Goal: Transaction & Acquisition: Book appointment/travel/reservation

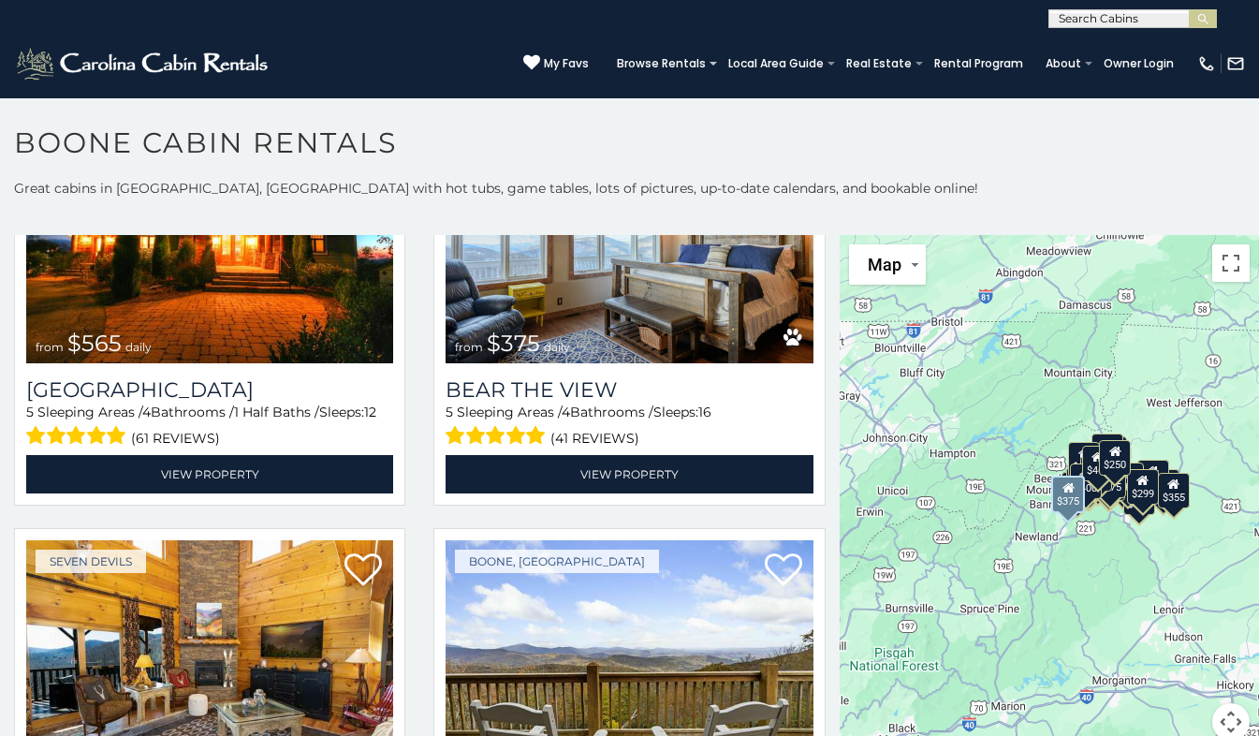
scroll to position [3839, 0]
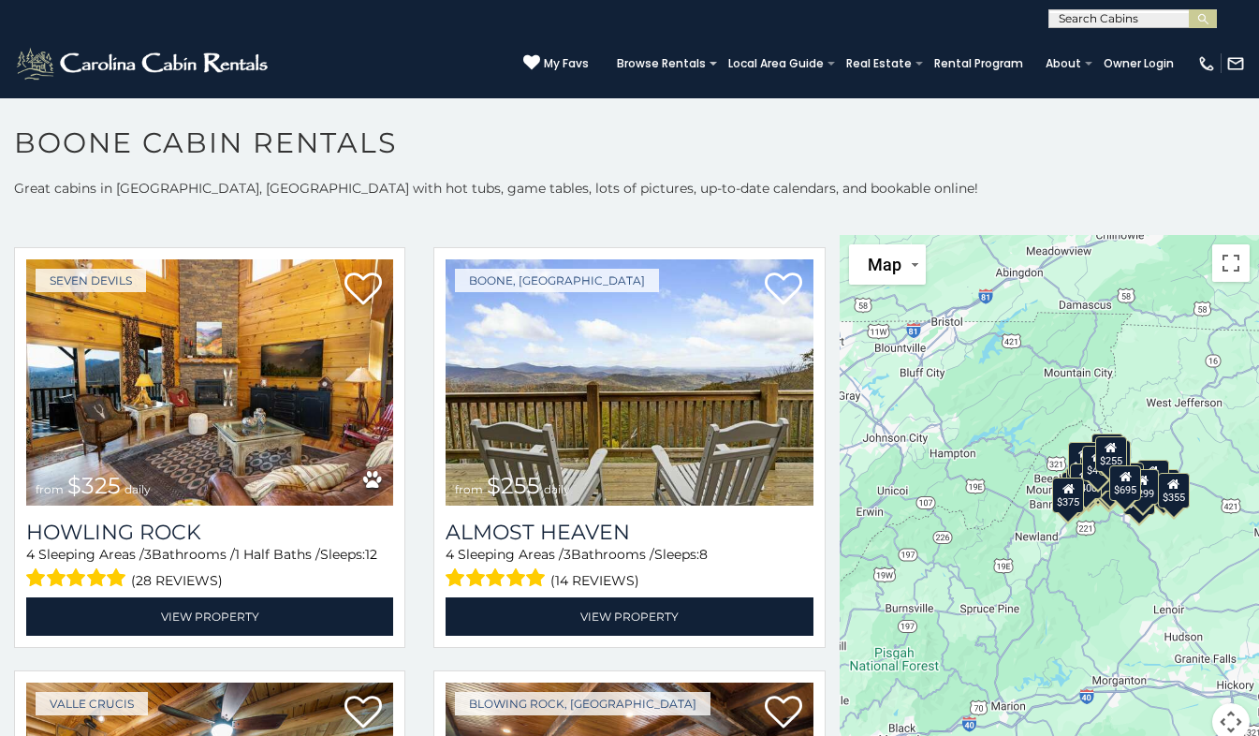
click at [1060, 505] on div "$375" at bounding box center [1069, 496] width 32 height 36
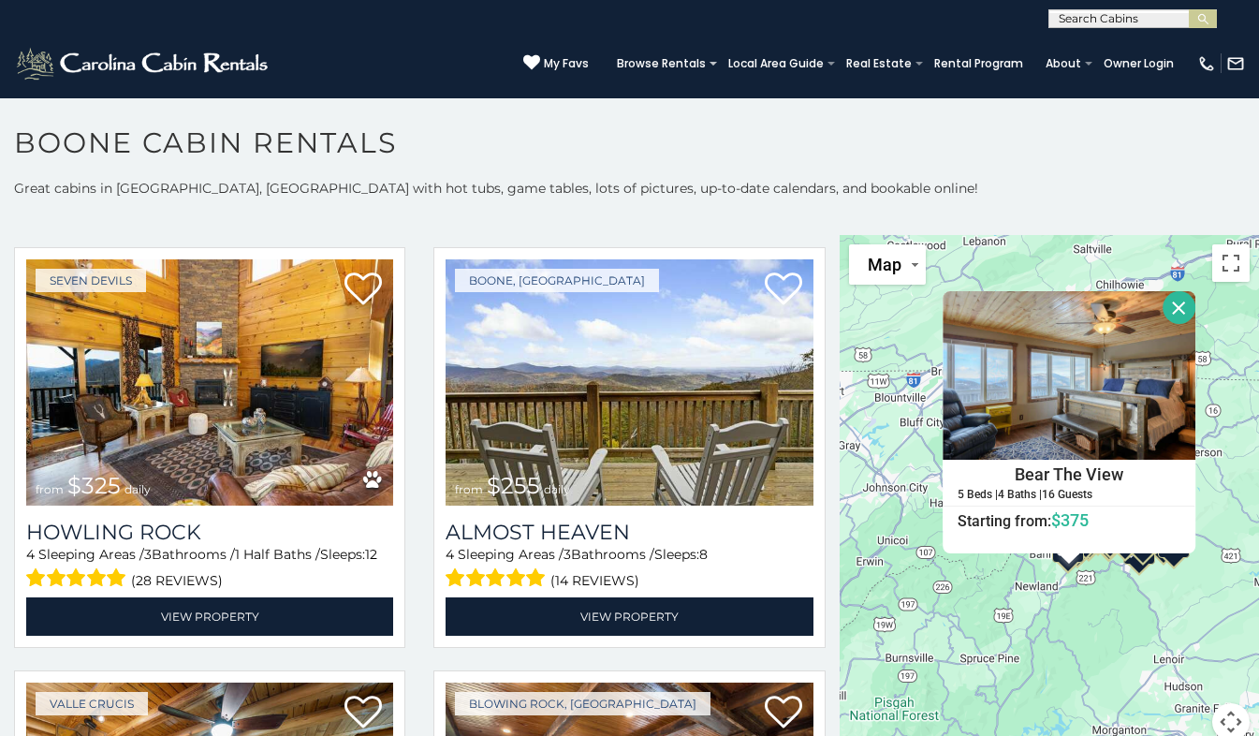
click at [1168, 315] on button "Close" at bounding box center [1179, 307] width 33 height 33
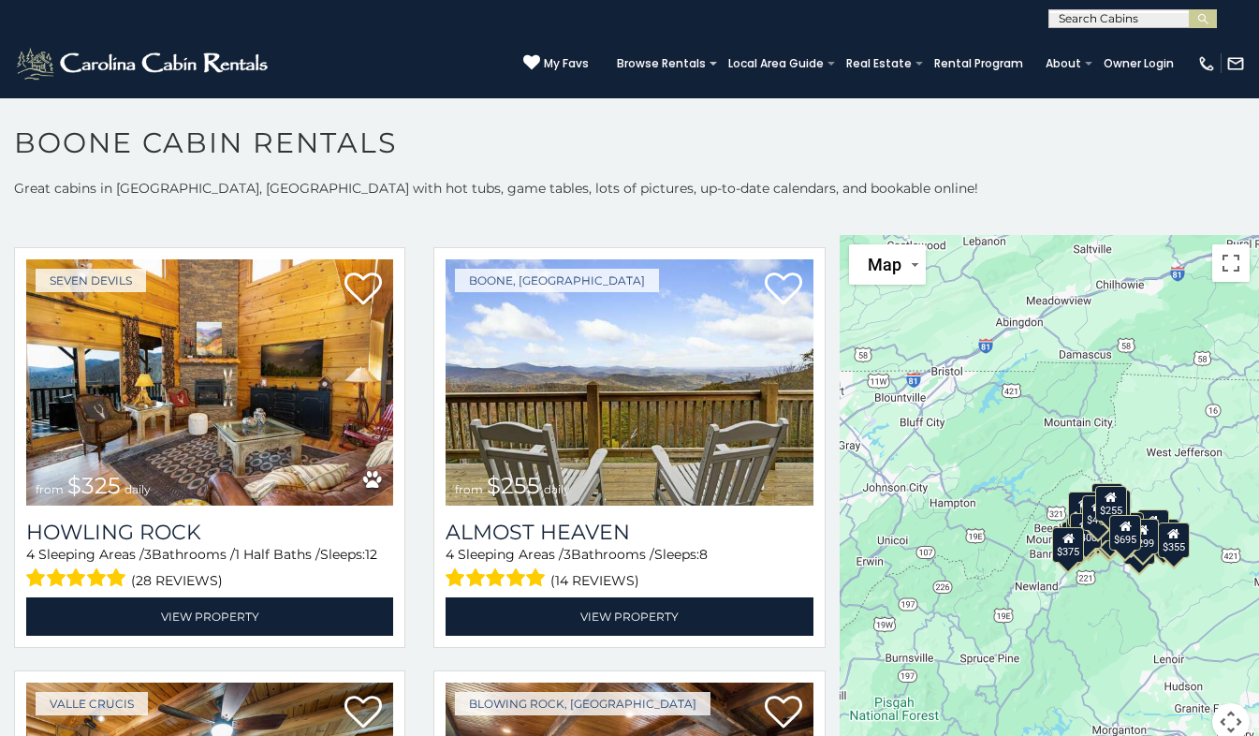
click at [1084, 548] on div "$400" at bounding box center [1086, 531] width 32 height 36
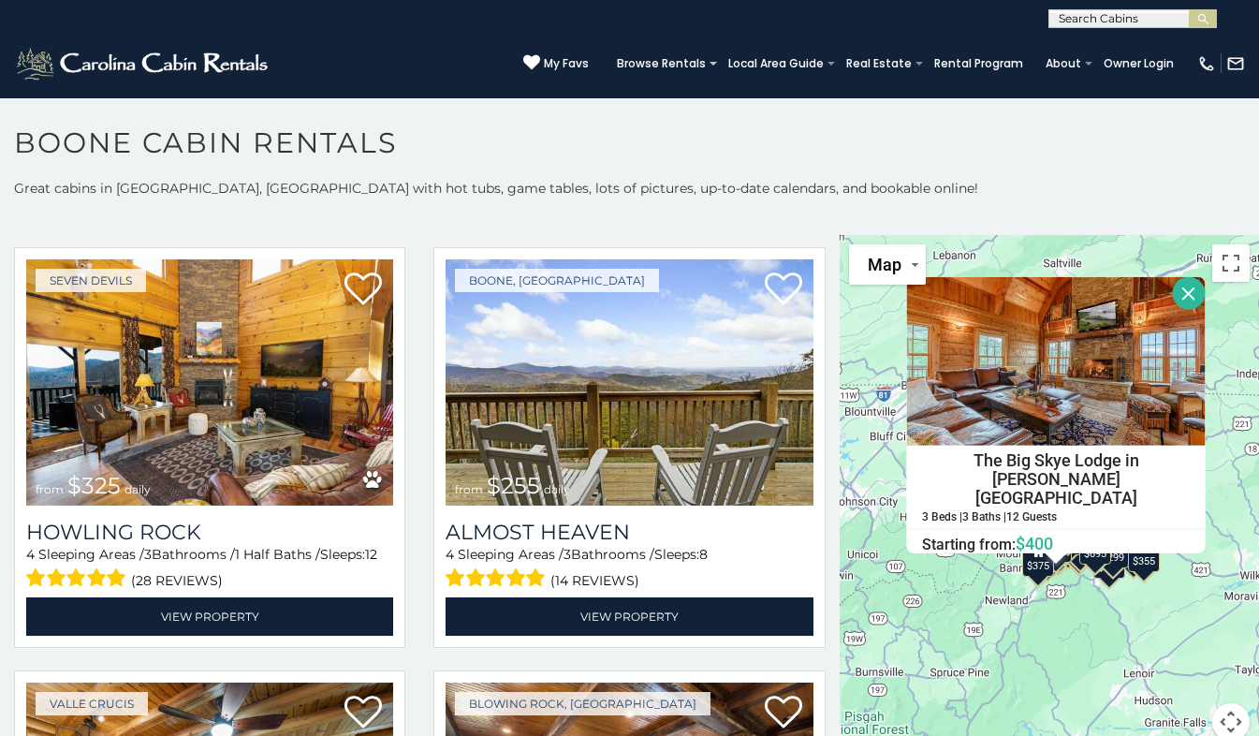
click at [1177, 304] on button "Close" at bounding box center [1188, 293] width 33 height 33
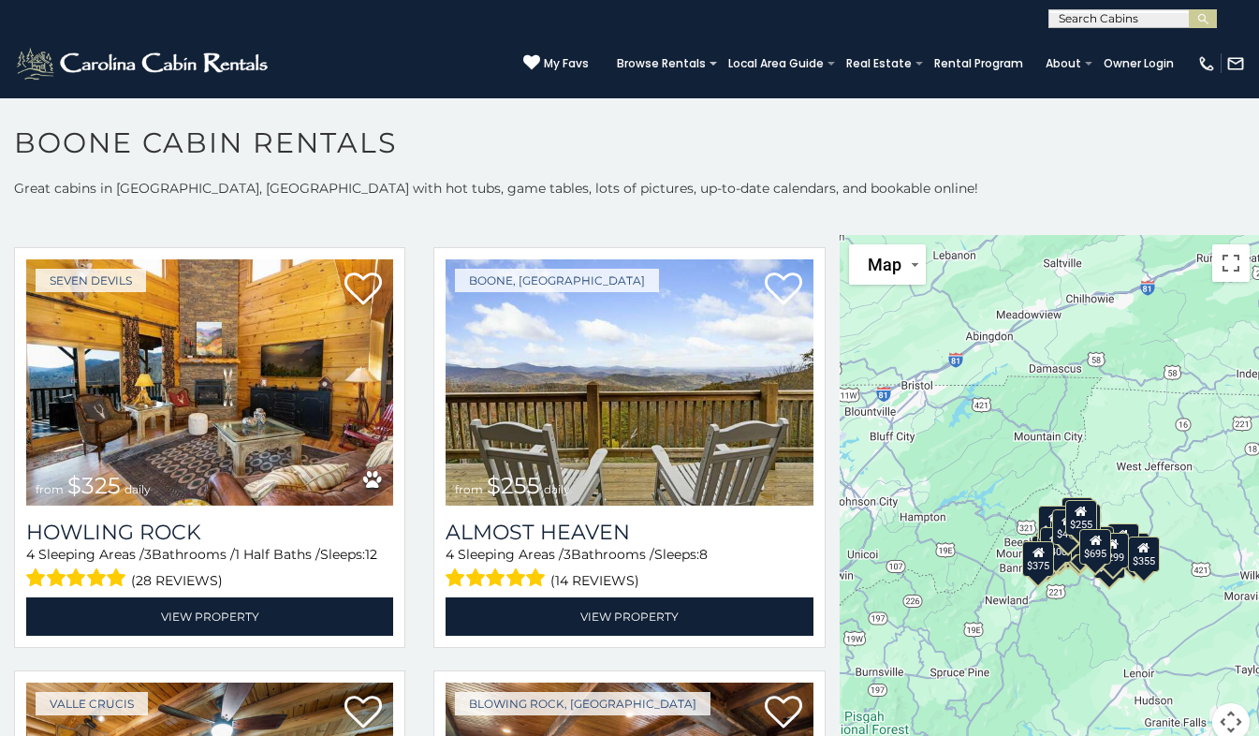
click at [1097, 556] on div "$695" at bounding box center [1096, 547] width 32 height 36
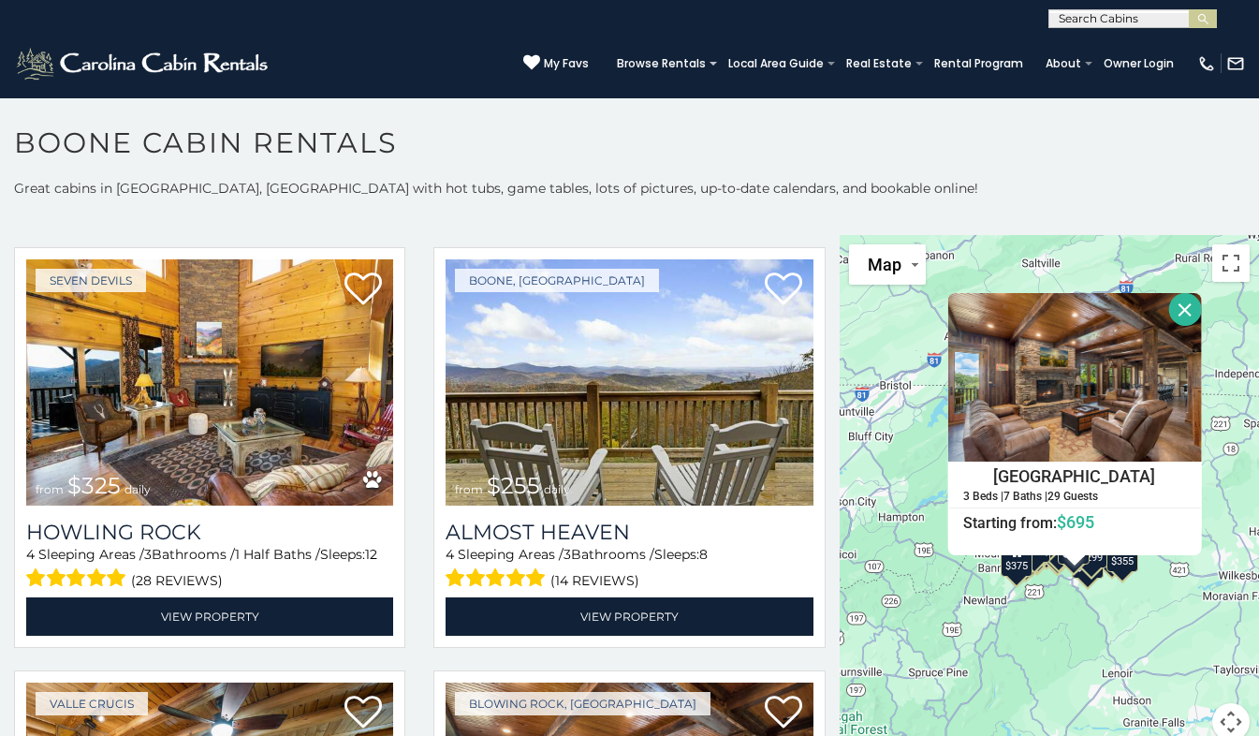
click at [1174, 311] on button "Close" at bounding box center [1185, 309] width 33 height 33
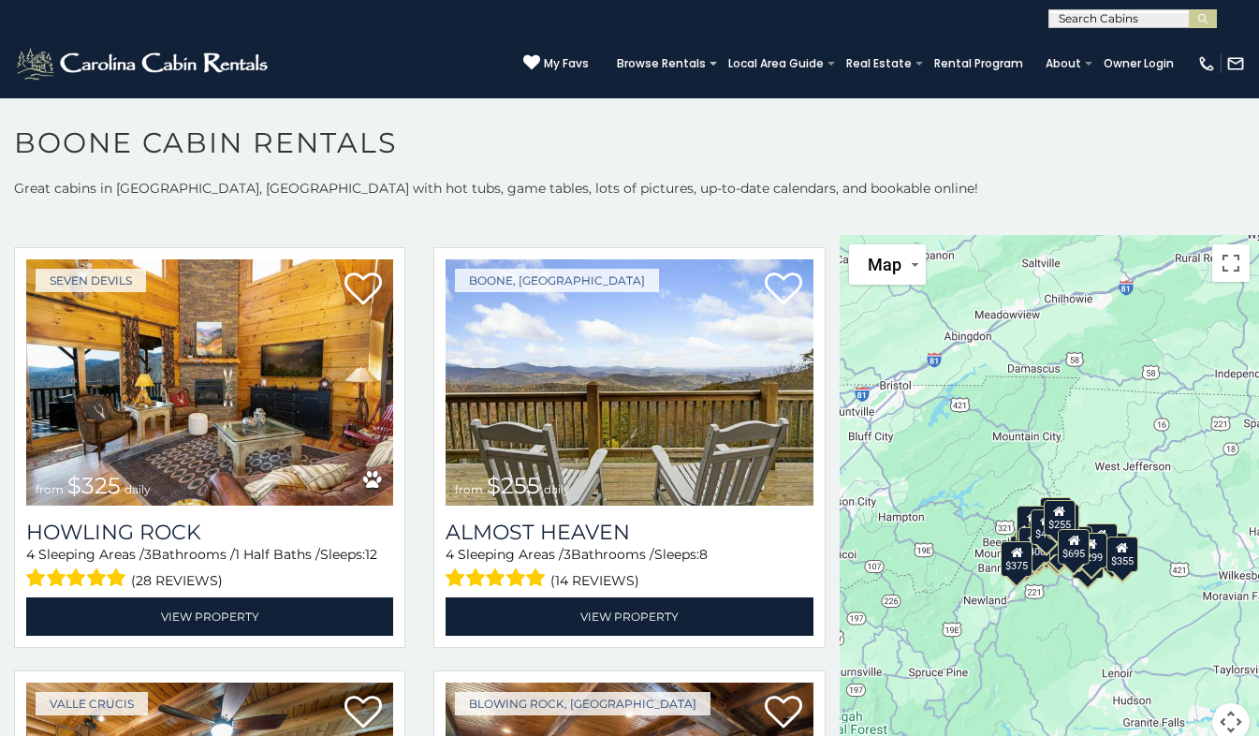
click at [1115, 557] on div "$355" at bounding box center [1123, 555] width 32 height 36
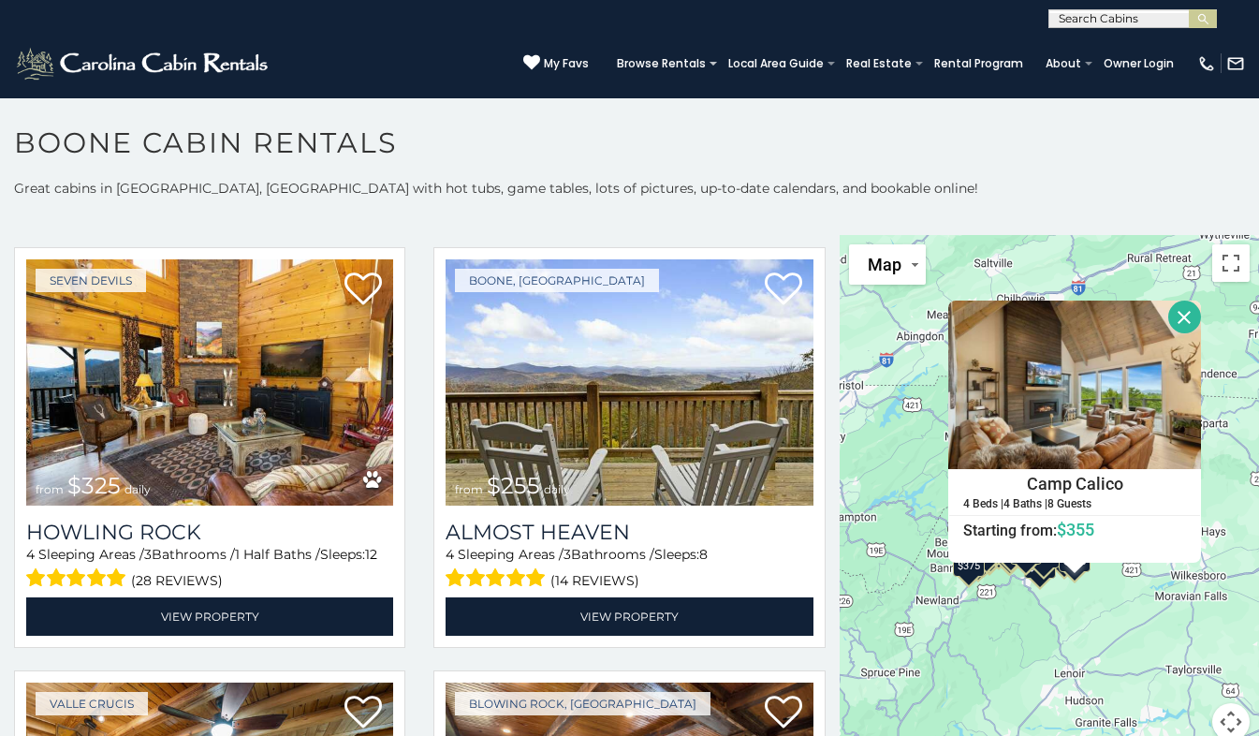
click at [1175, 318] on button "Close" at bounding box center [1185, 317] width 33 height 33
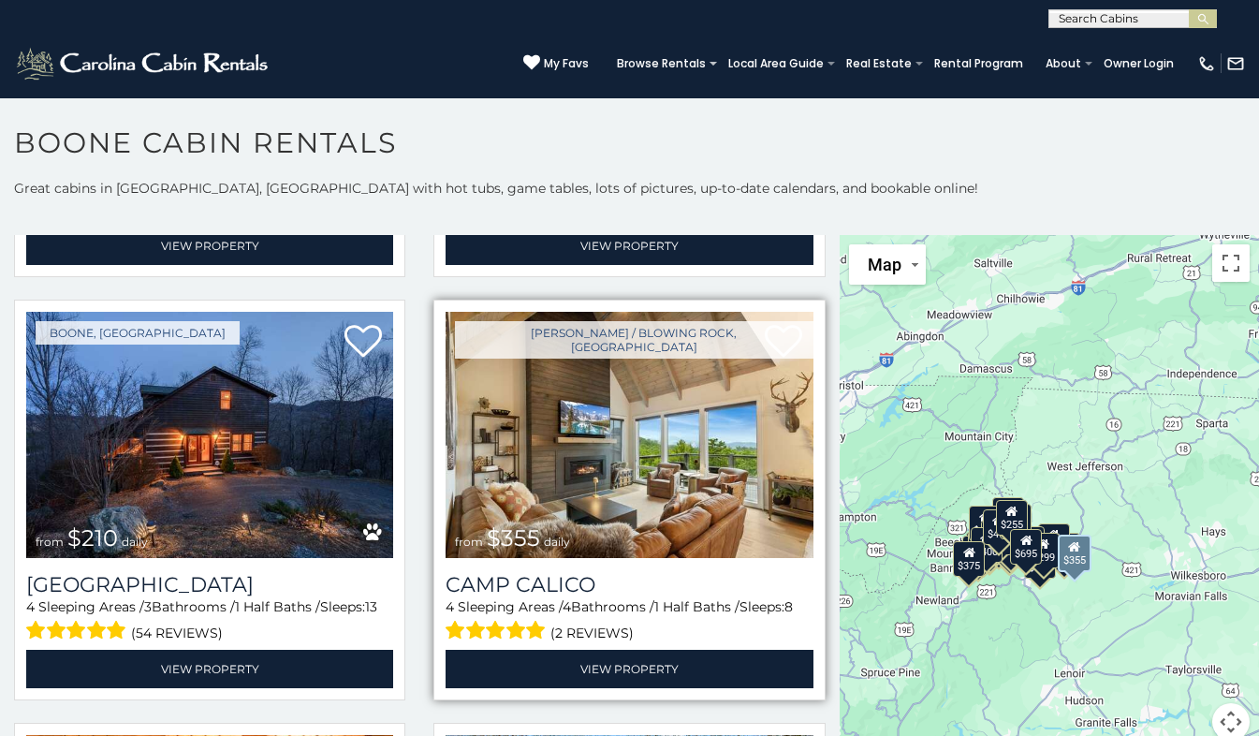
scroll to position [5150, 0]
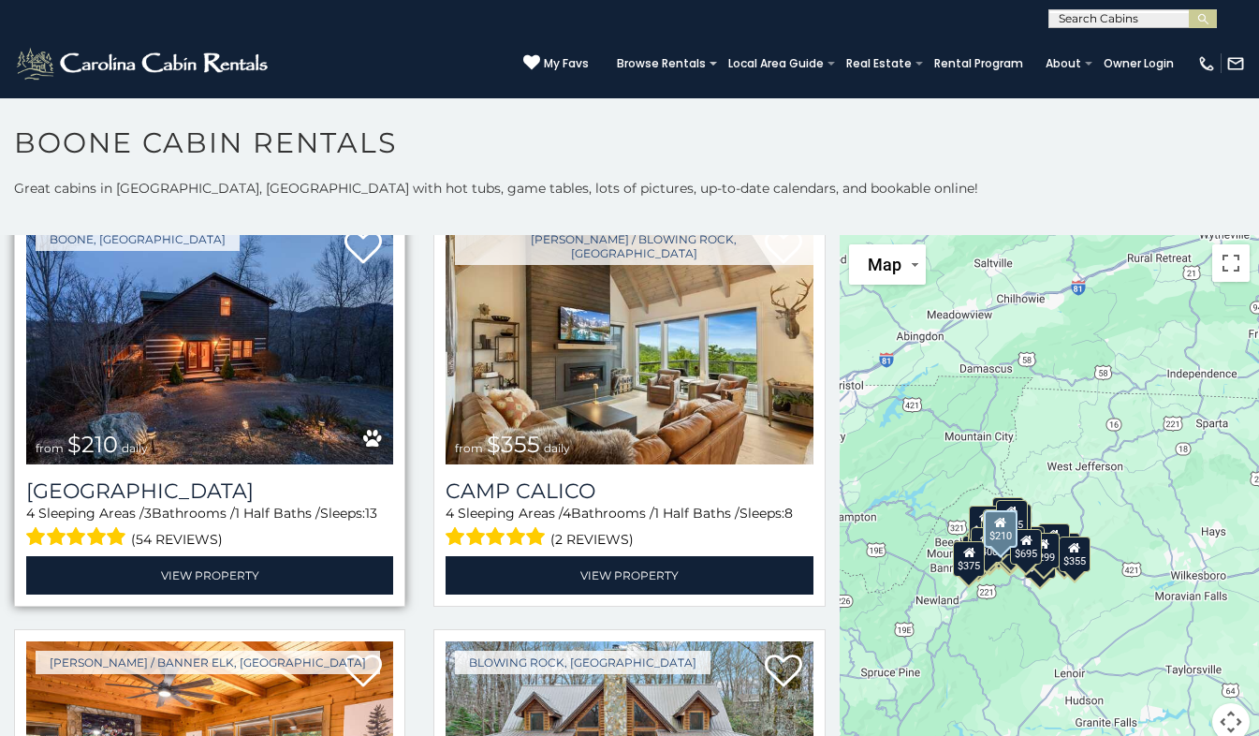
click at [228, 310] on img at bounding box center [209, 341] width 367 height 246
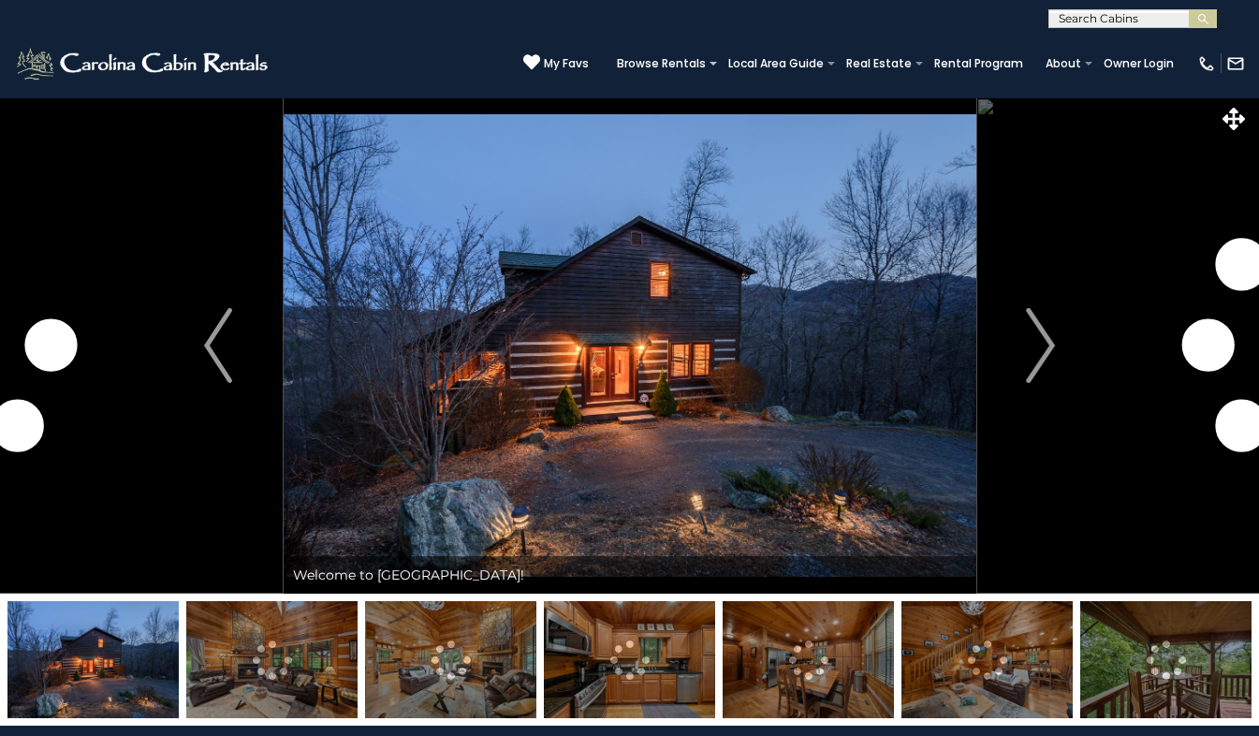
click at [1051, 348] on img "Next" at bounding box center [1041, 345] width 28 height 75
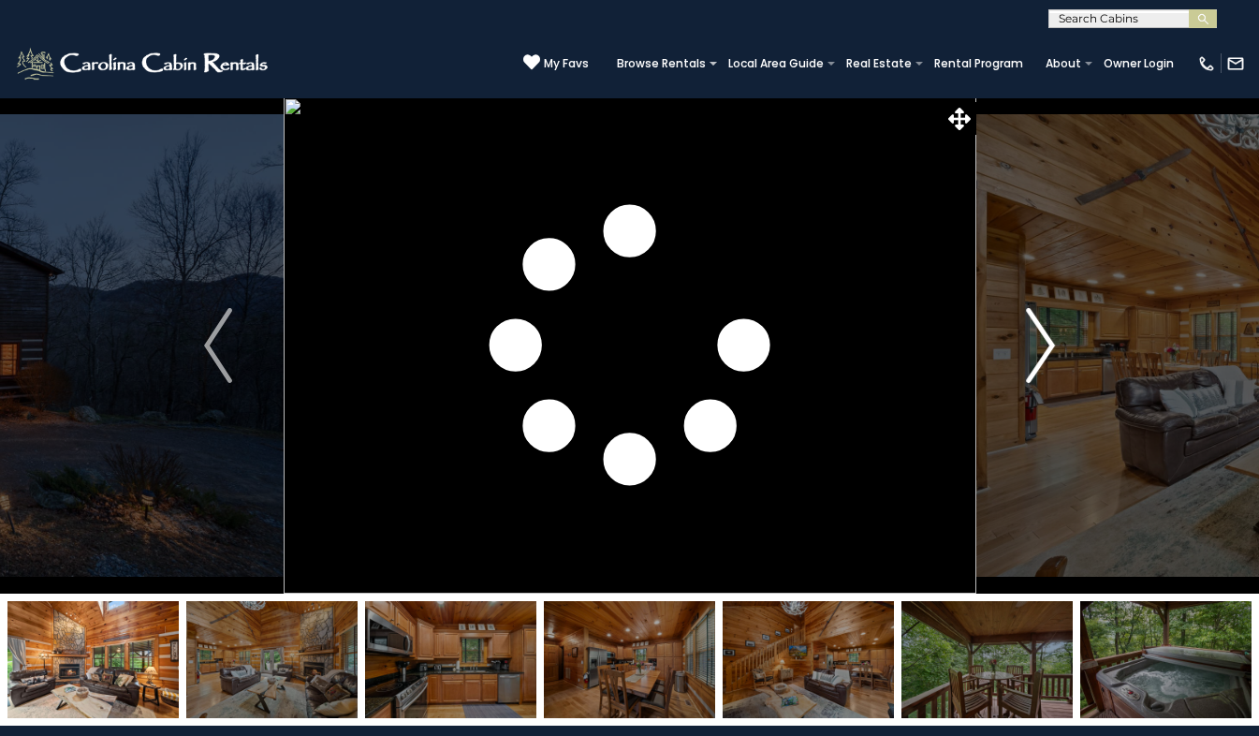
click at [1047, 339] on img "Next" at bounding box center [1041, 345] width 28 height 75
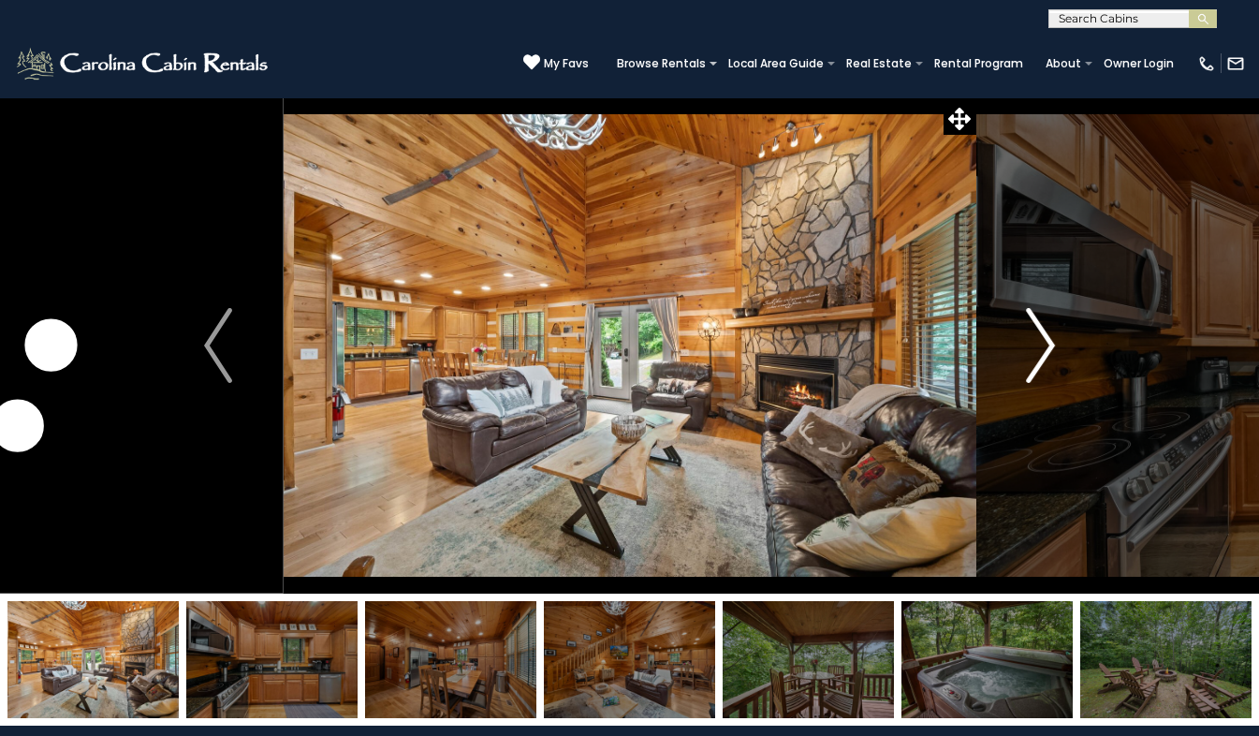
click at [1047, 339] on img "Next" at bounding box center [1041, 345] width 28 height 75
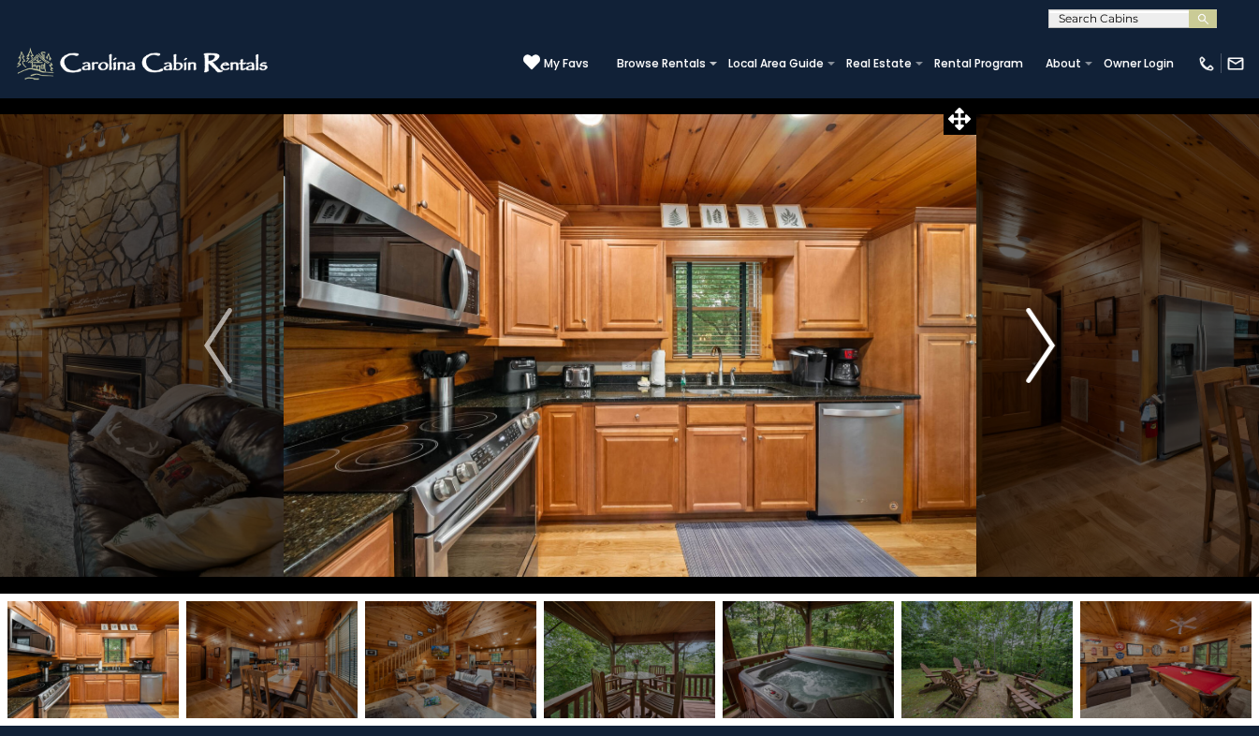
click at [1047, 339] on img "Next" at bounding box center [1041, 345] width 28 height 75
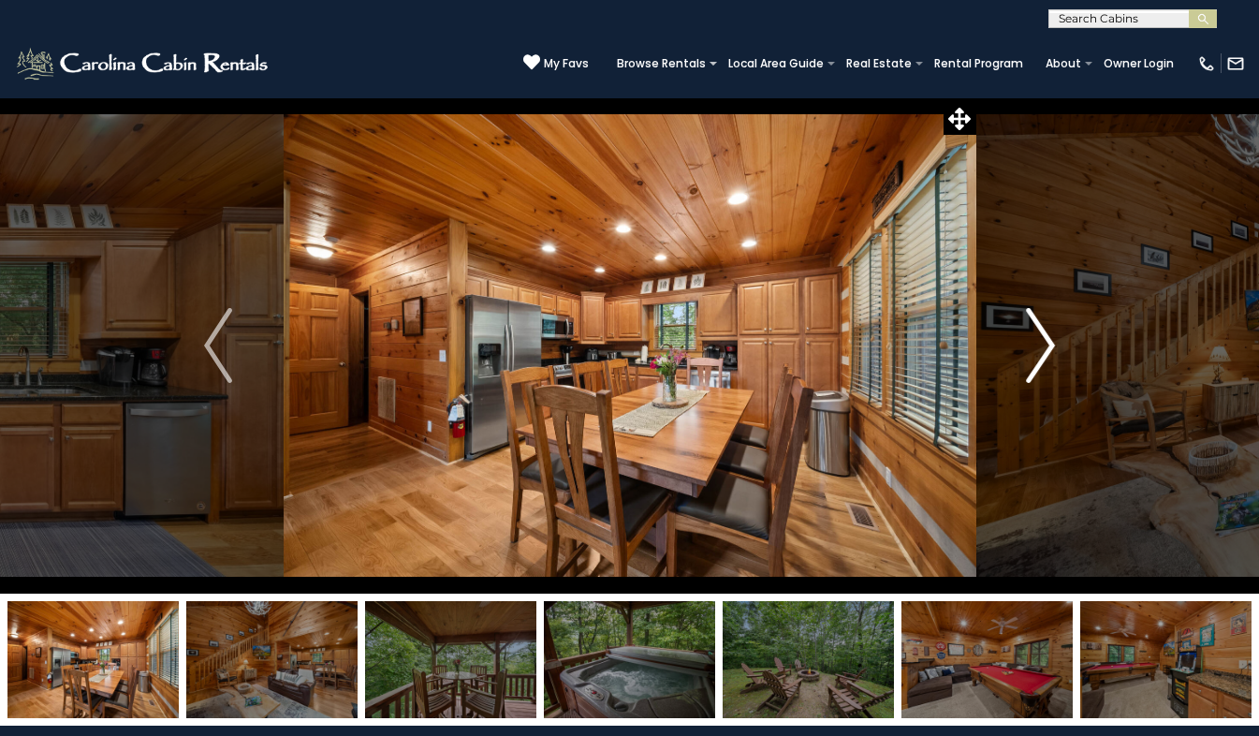
click at [1047, 339] on img "Next" at bounding box center [1041, 345] width 28 height 75
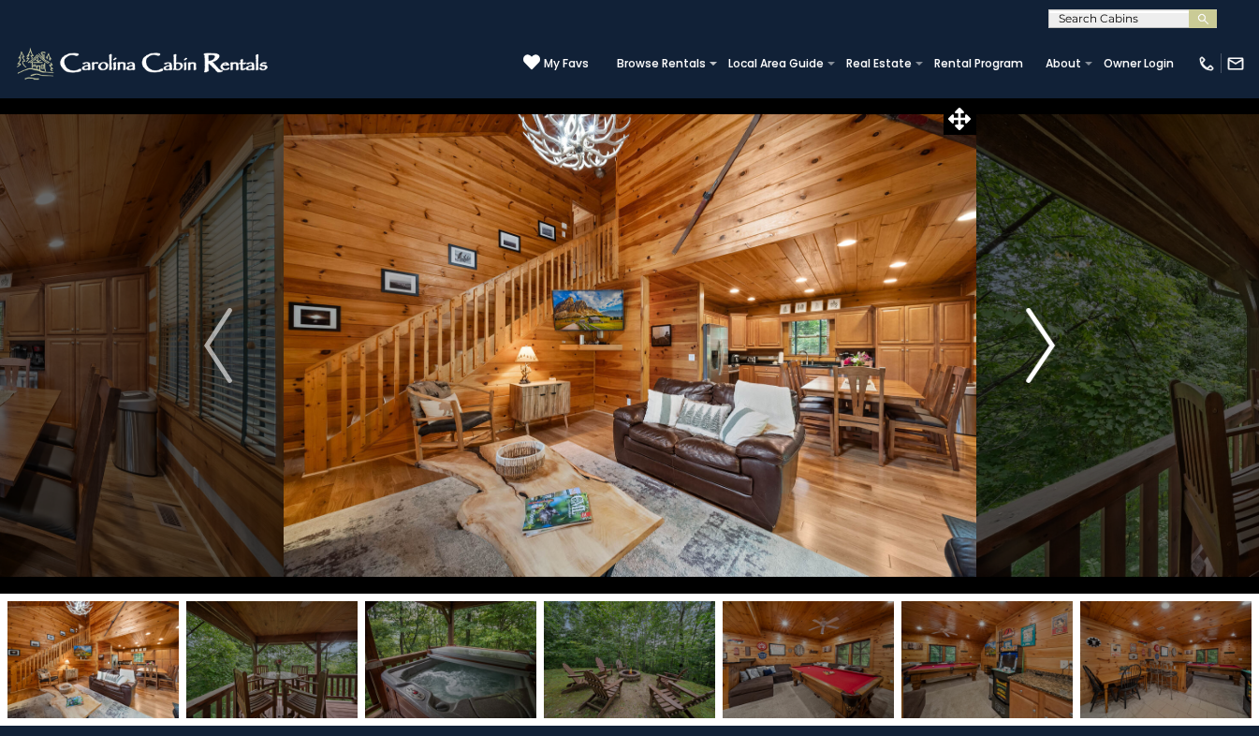
click at [1047, 339] on img "Next" at bounding box center [1041, 345] width 28 height 75
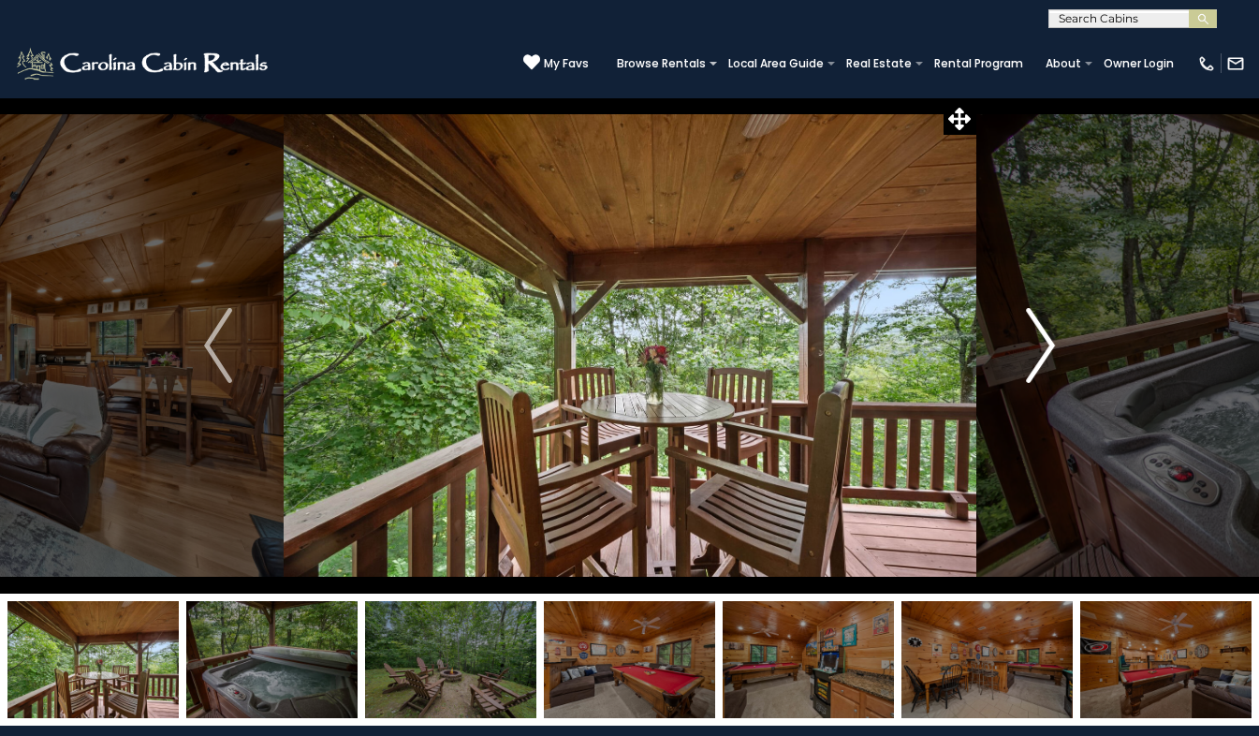
click at [1053, 341] on img "Next" at bounding box center [1041, 345] width 28 height 75
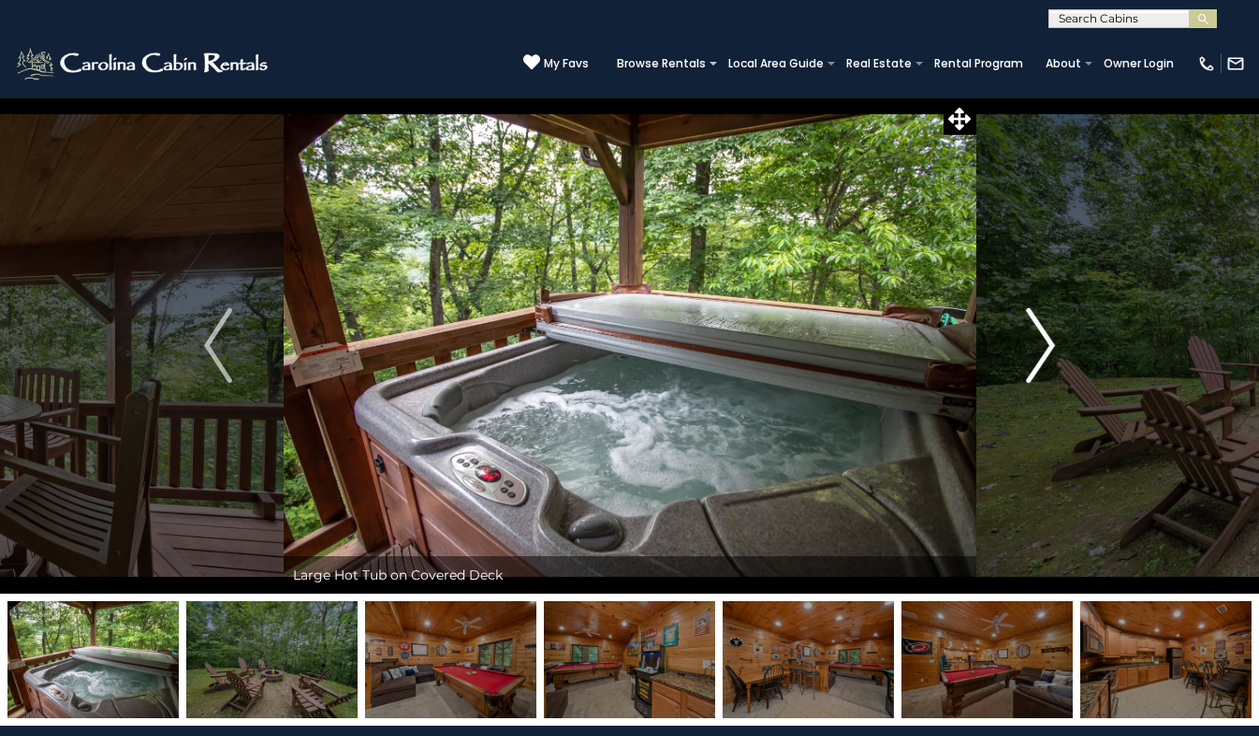
click at [1053, 341] on img "Next" at bounding box center [1041, 345] width 28 height 75
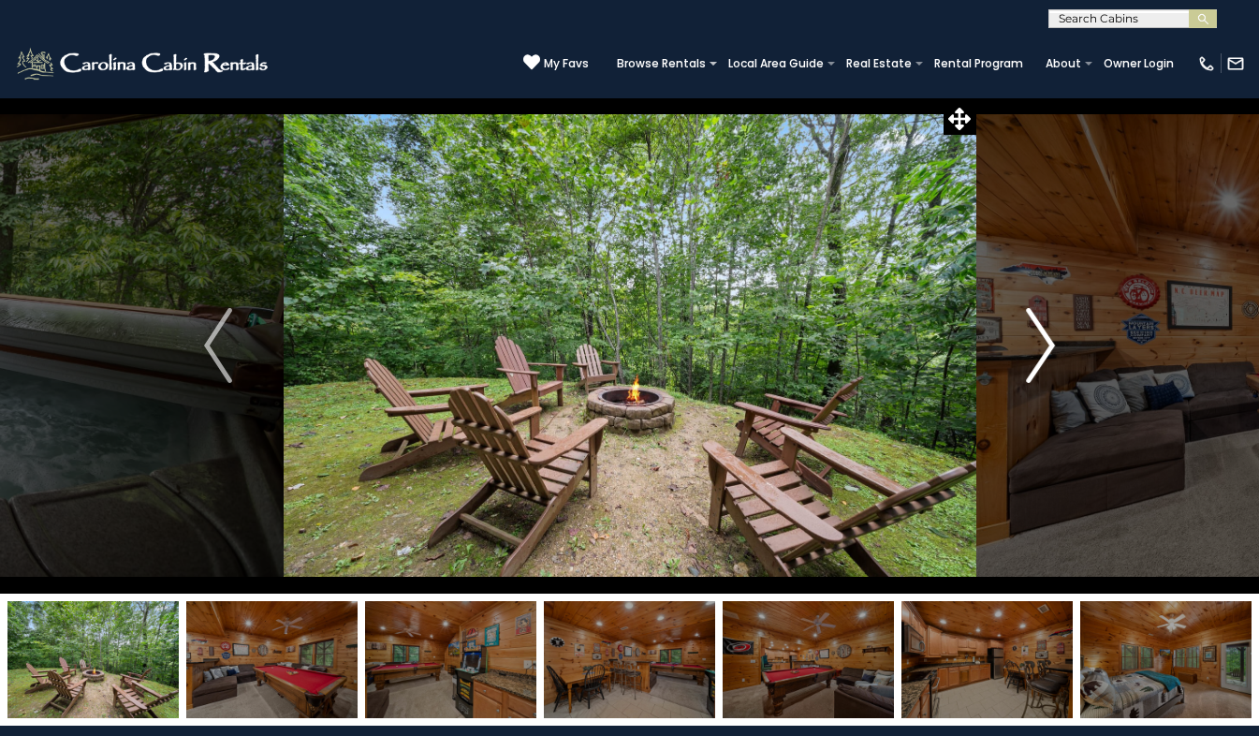
click at [1046, 349] on img "Next" at bounding box center [1041, 345] width 28 height 75
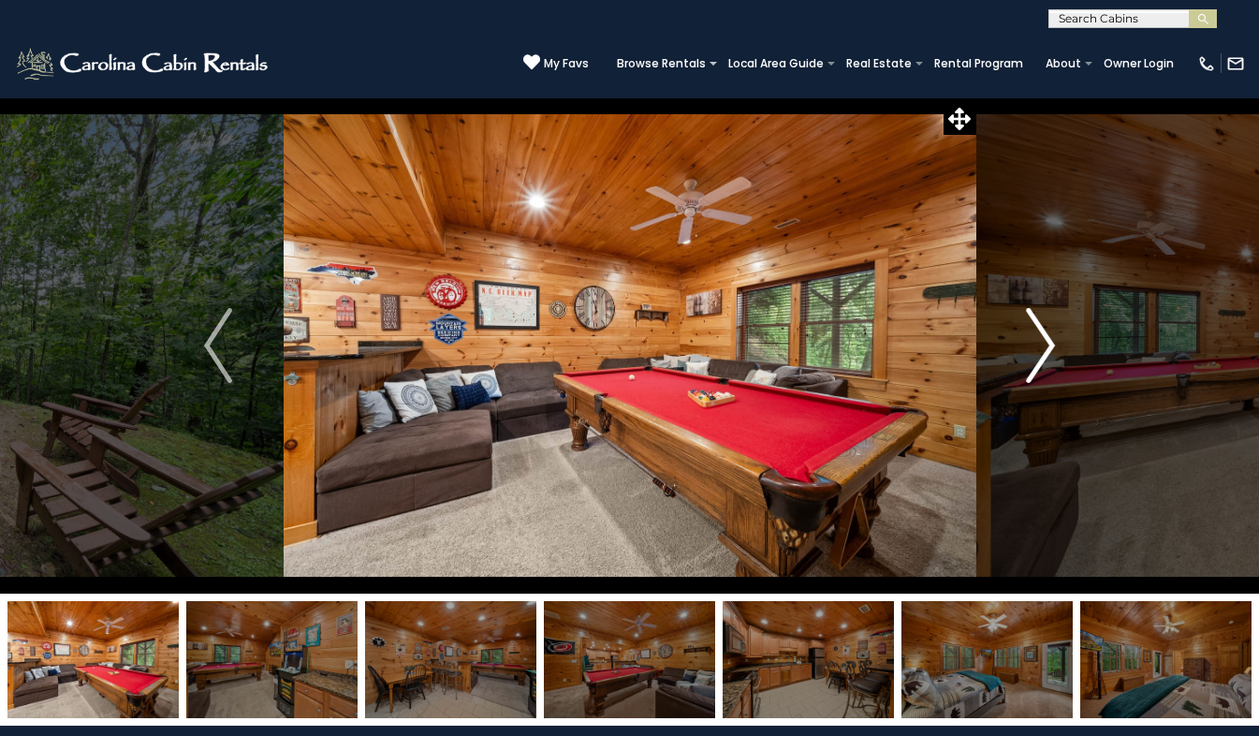
click at [1046, 349] on img "Next" at bounding box center [1041, 345] width 28 height 75
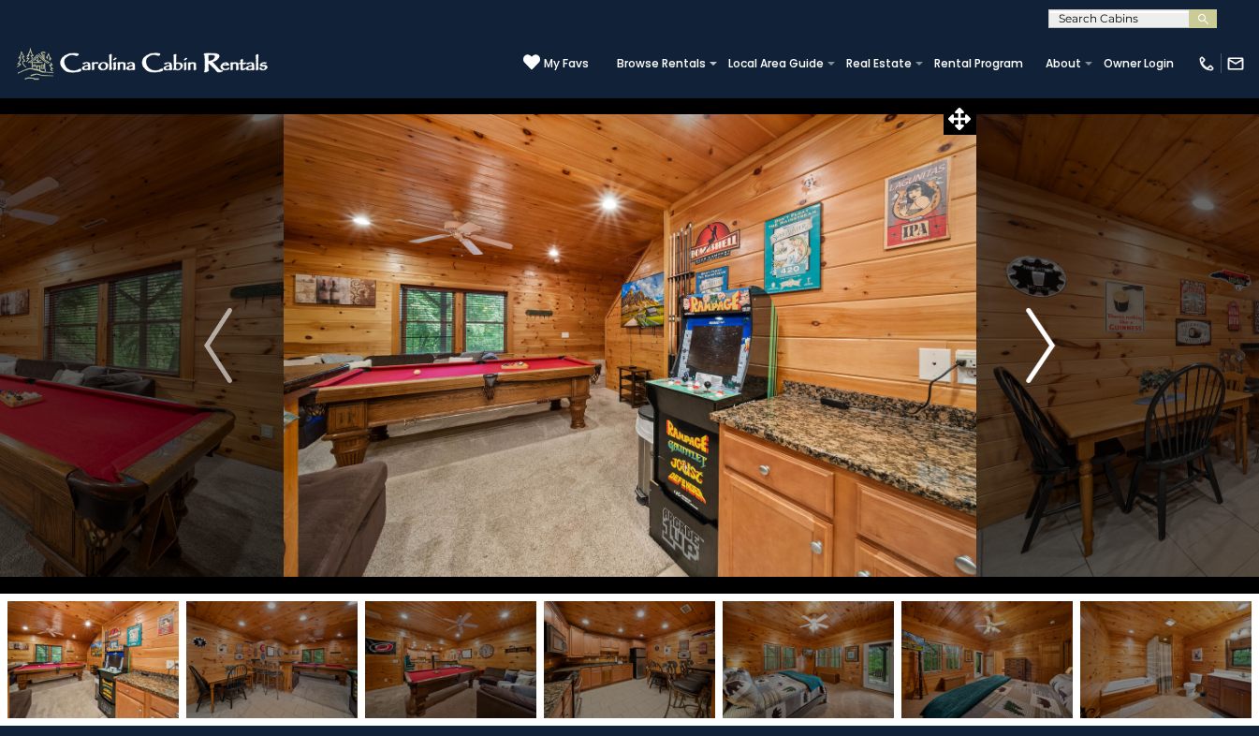
click at [1046, 349] on img "Next" at bounding box center [1041, 345] width 28 height 75
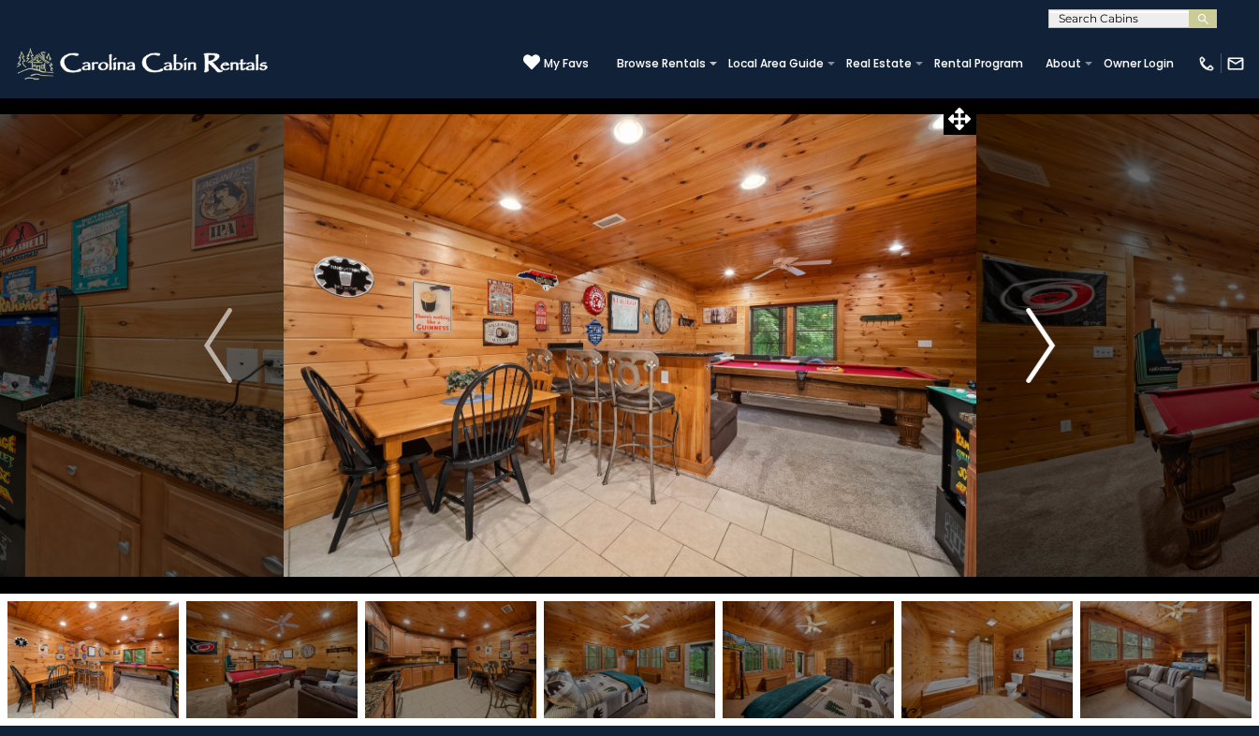
click at [1052, 344] on img "Next" at bounding box center [1041, 345] width 28 height 75
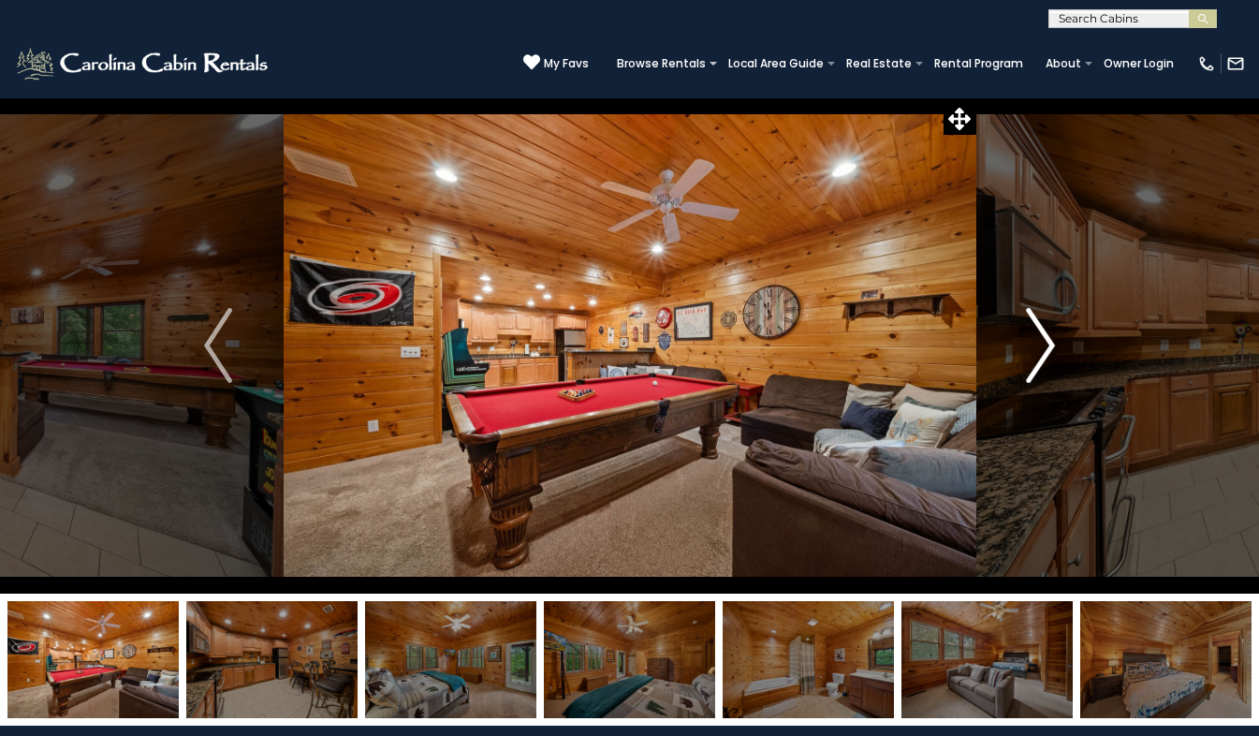
click at [1045, 343] on img "Next" at bounding box center [1041, 345] width 28 height 75
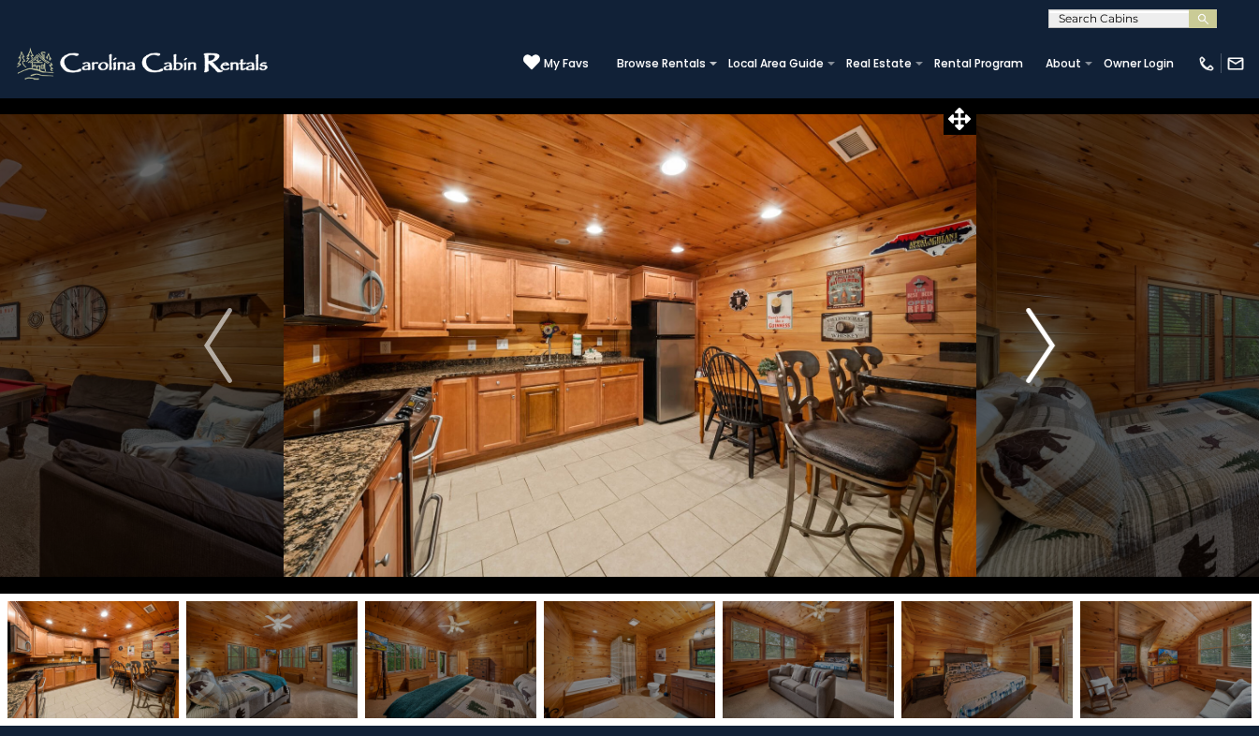
click at [1045, 343] on img "Next" at bounding box center [1041, 345] width 28 height 75
